Goal: Understand process/instructions: Learn how to perform a task or action

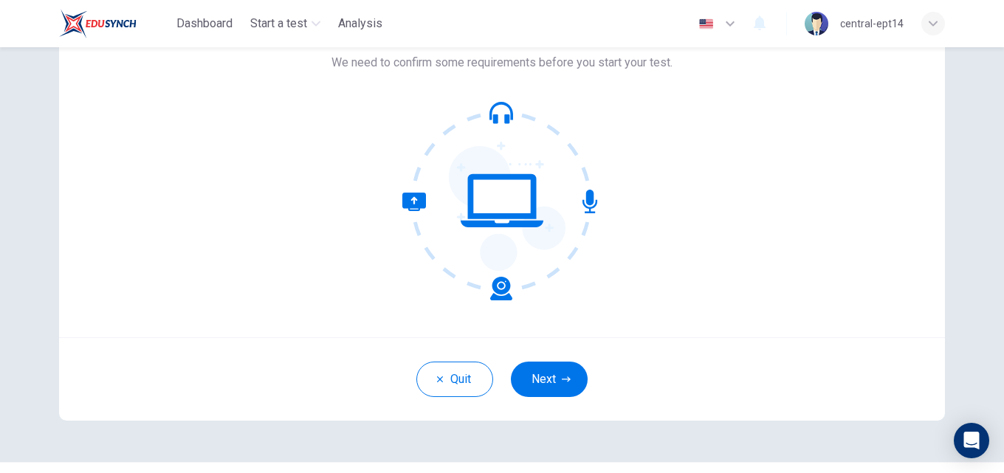
scroll to position [142, 0]
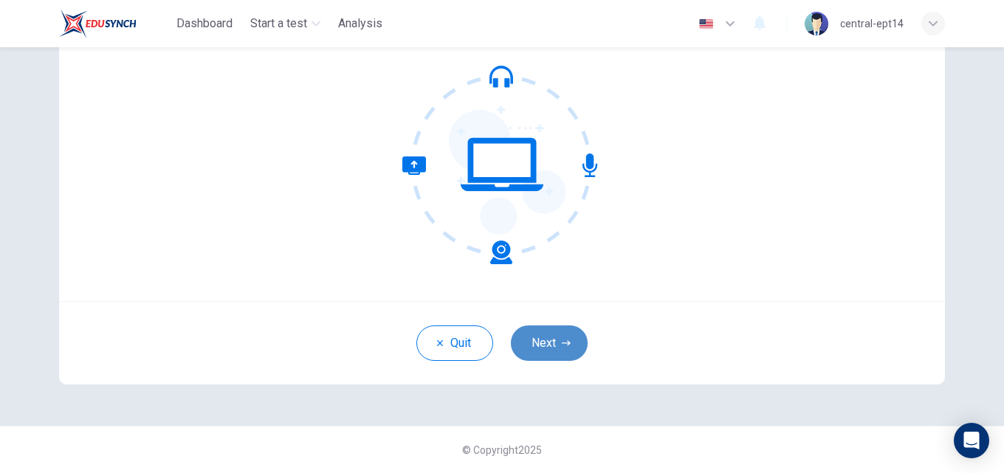
click at [556, 341] on button "Next" at bounding box center [549, 343] width 77 height 35
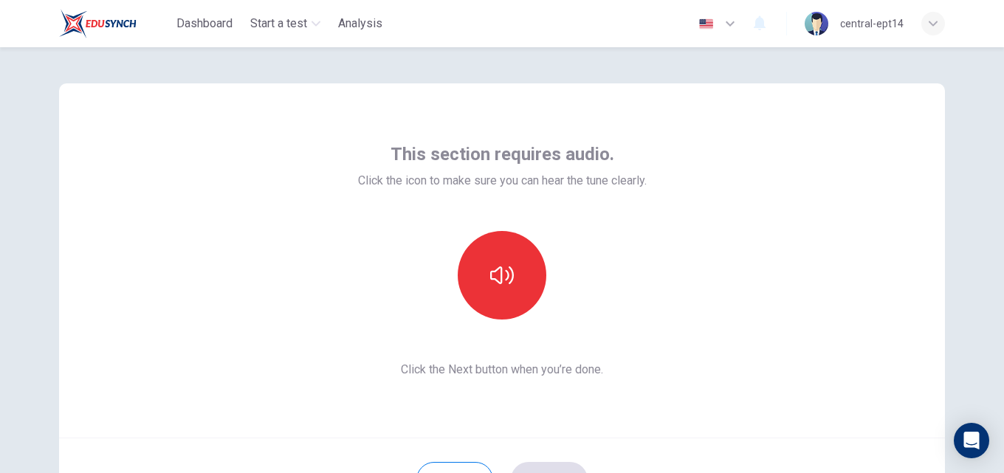
scroll to position [0, 0]
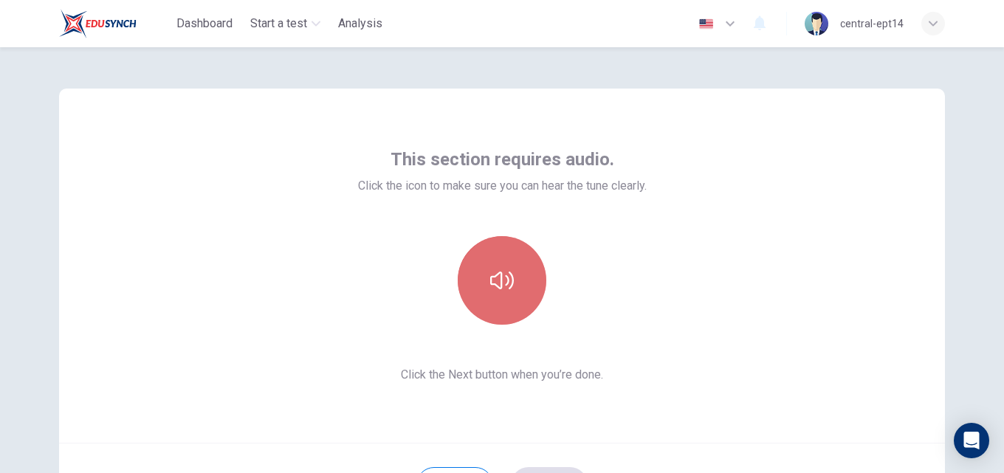
click at [493, 272] on icon "button" at bounding box center [502, 281] width 24 height 24
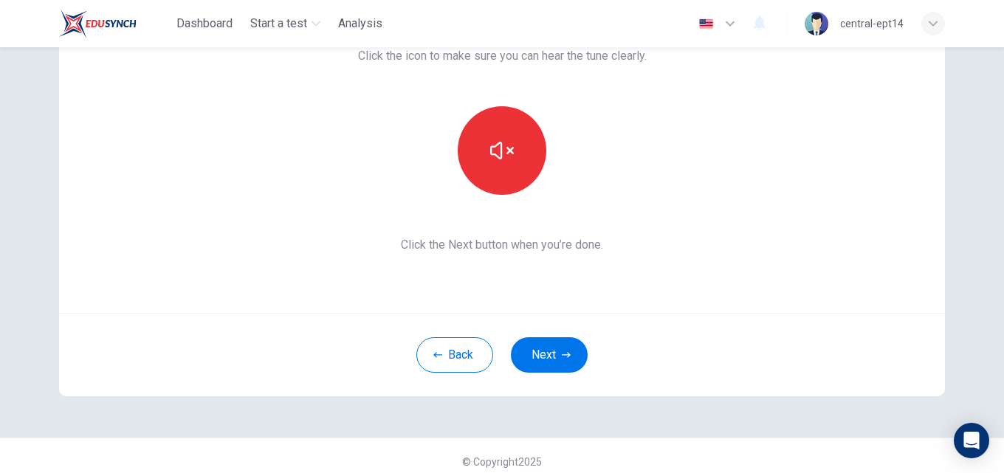
scroll to position [142, 0]
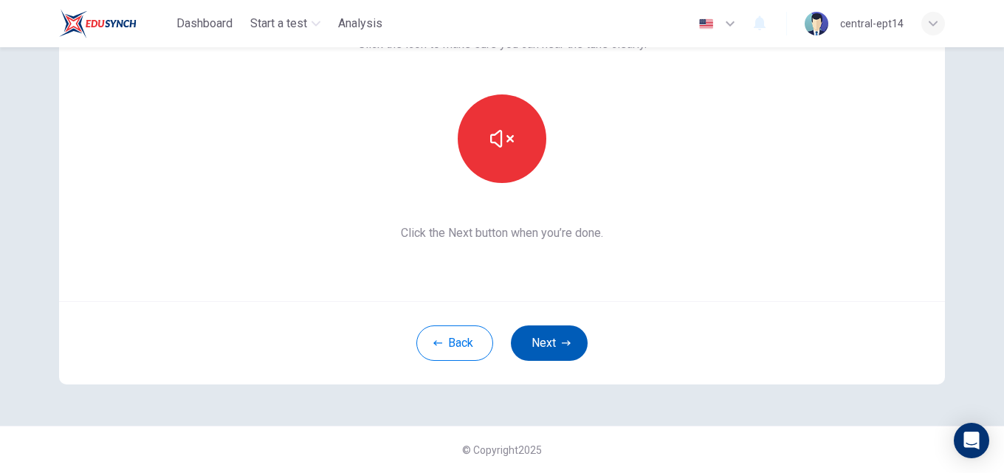
click at [548, 340] on button "Next" at bounding box center [549, 343] width 77 height 35
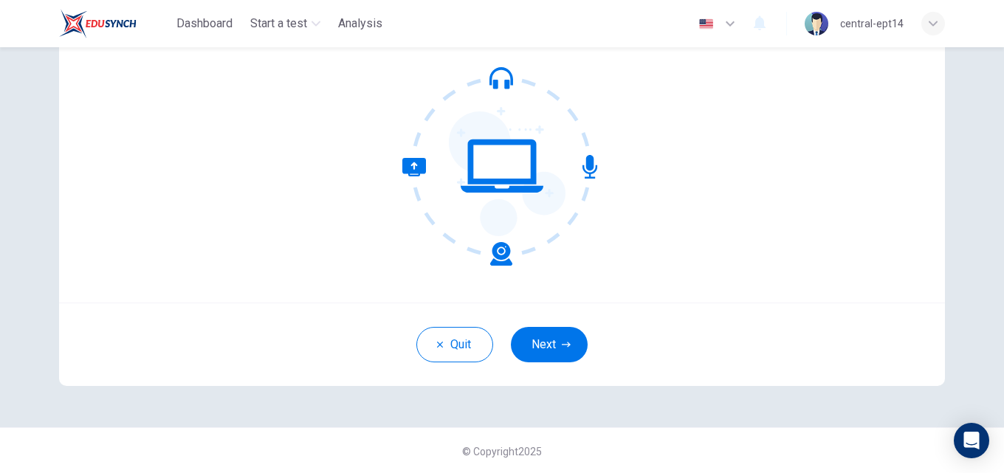
scroll to position [142, 0]
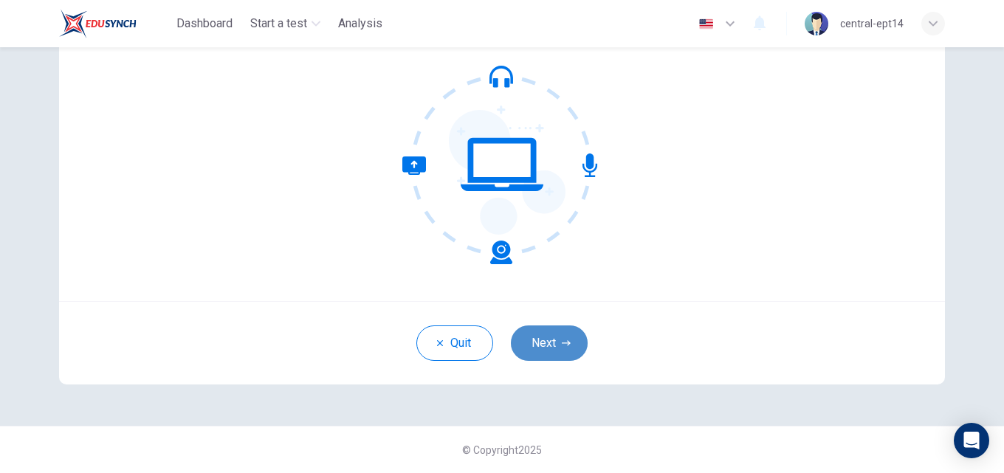
click at [557, 343] on button "Next" at bounding box center [549, 343] width 77 height 35
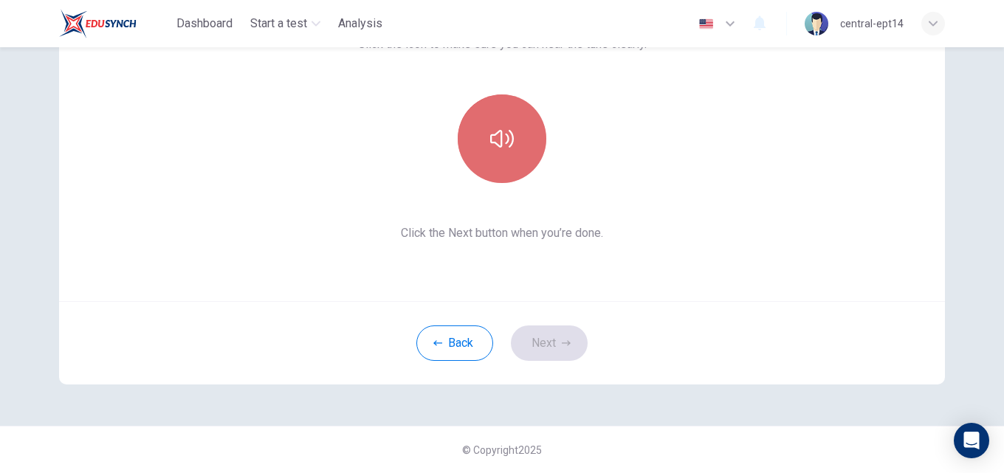
click at [497, 158] on button "button" at bounding box center [502, 139] width 89 height 89
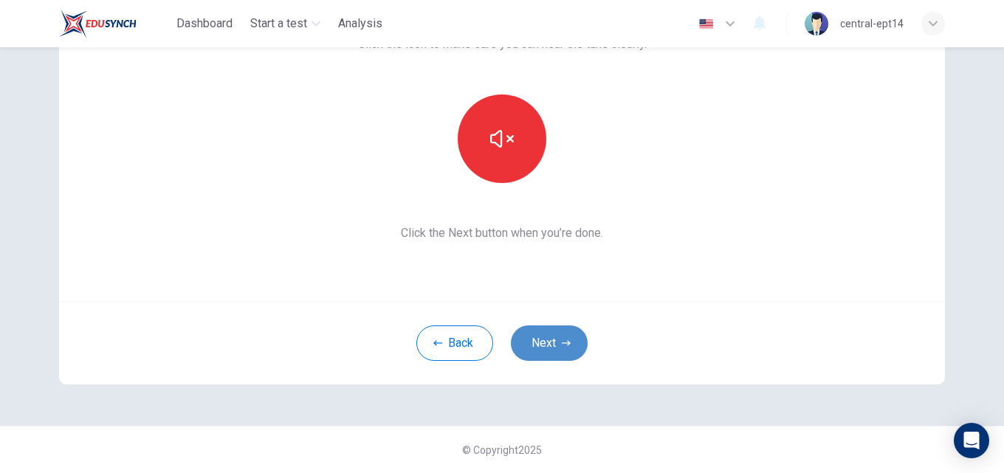
click at [543, 337] on button "Next" at bounding box center [549, 343] width 77 height 35
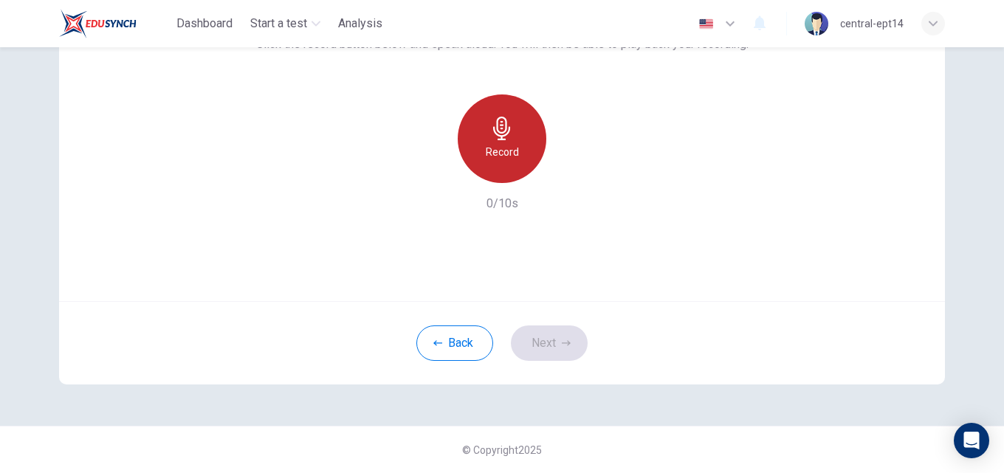
click at [495, 140] on icon "button" at bounding box center [501, 129] width 17 height 24
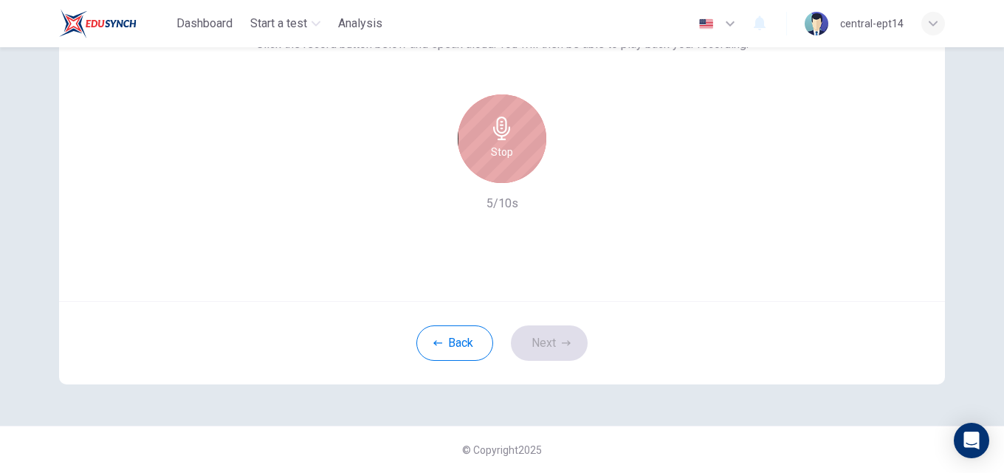
drag, startPoint x: 495, startPoint y: 141, endPoint x: 503, endPoint y: 149, distance: 11.5
click at [495, 141] on div "Stop" at bounding box center [502, 139] width 89 height 89
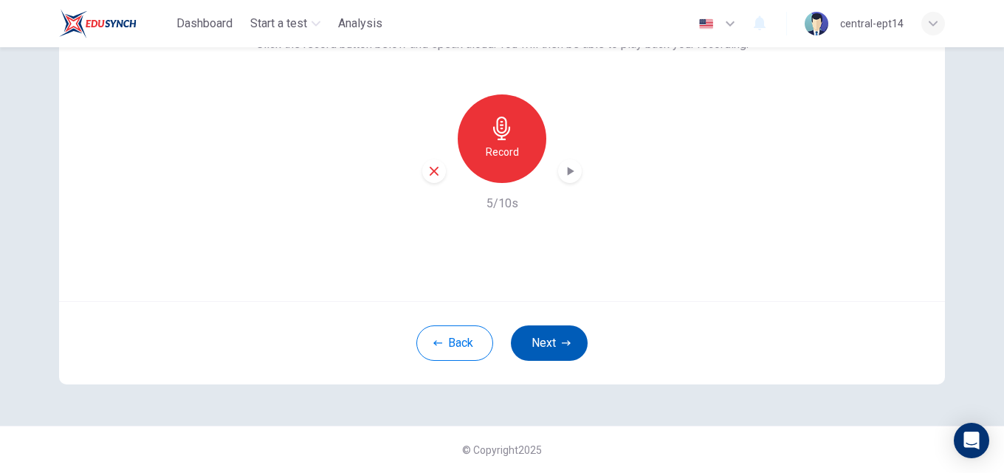
click at [542, 337] on button "Next" at bounding box center [549, 343] width 77 height 35
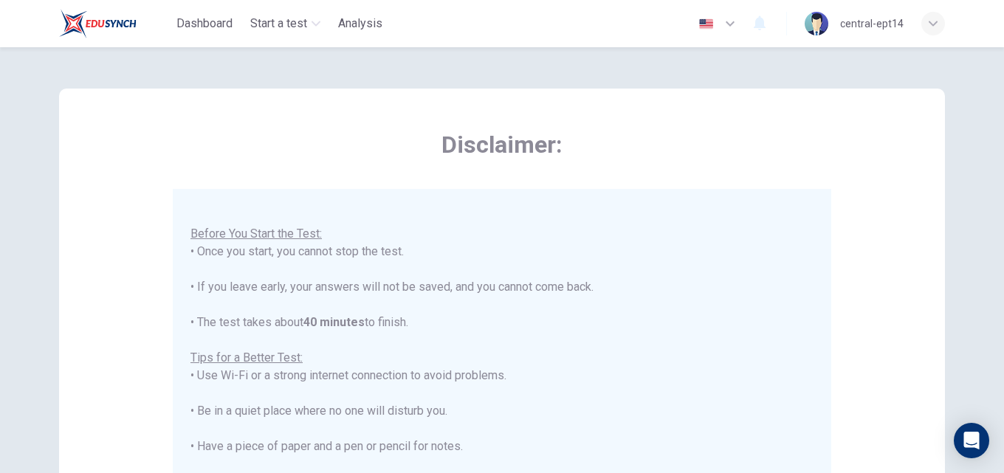
scroll to position [0, 0]
